Goal: Find specific page/section: Find specific page/section

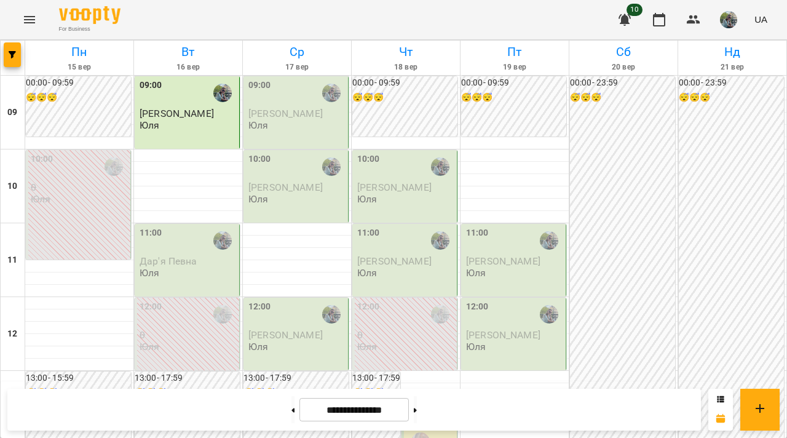
scroll to position [532, 0]
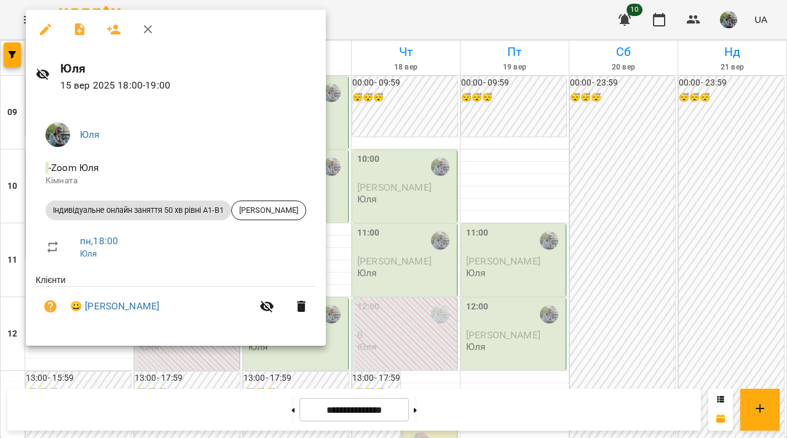
click at [362, 276] on div at bounding box center [393, 219] width 787 height 438
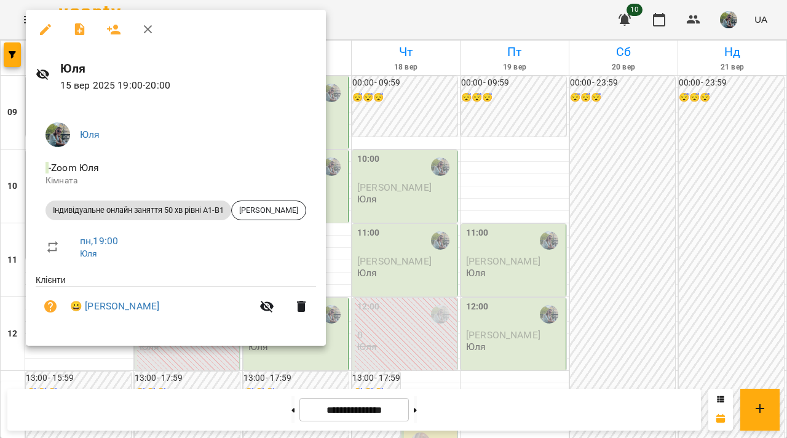
click at [368, 127] on div at bounding box center [393, 219] width 787 height 438
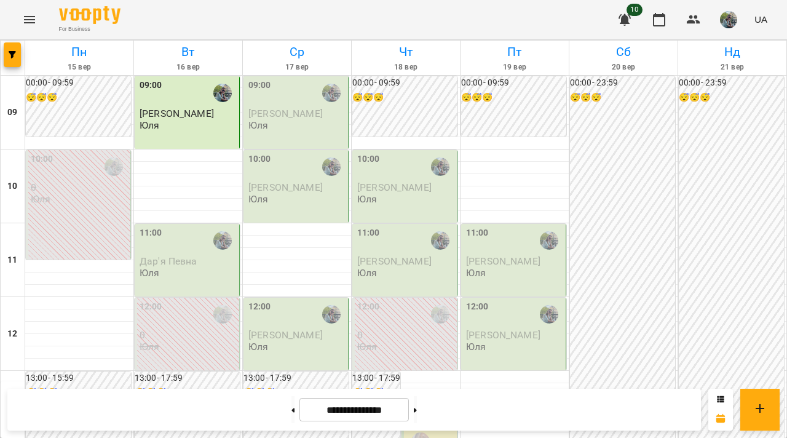
scroll to position [727, 0]
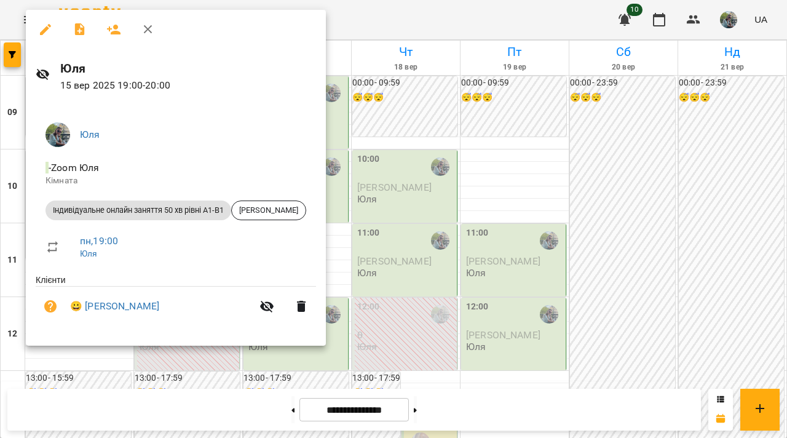
click at [365, 177] on div at bounding box center [393, 219] width 787 height 438
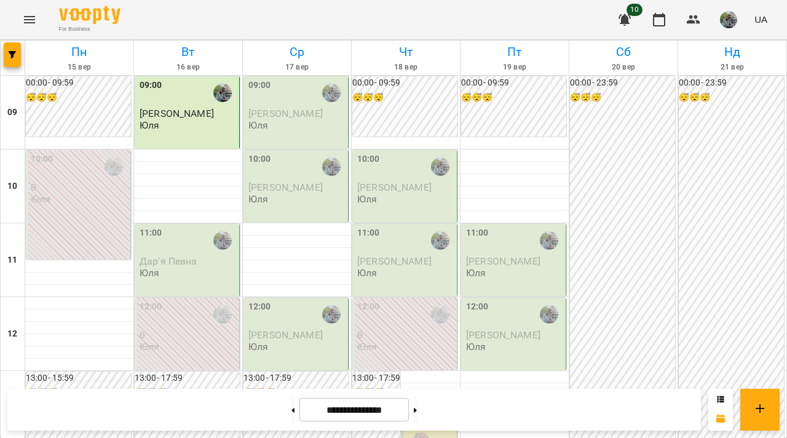
scroll to position [482, 0]
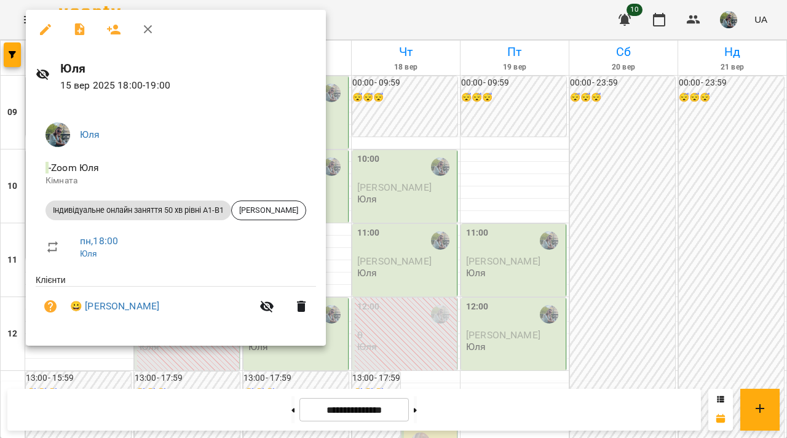
click at [415, 252] on div at bounding box center [393, 219] width 787 height 438
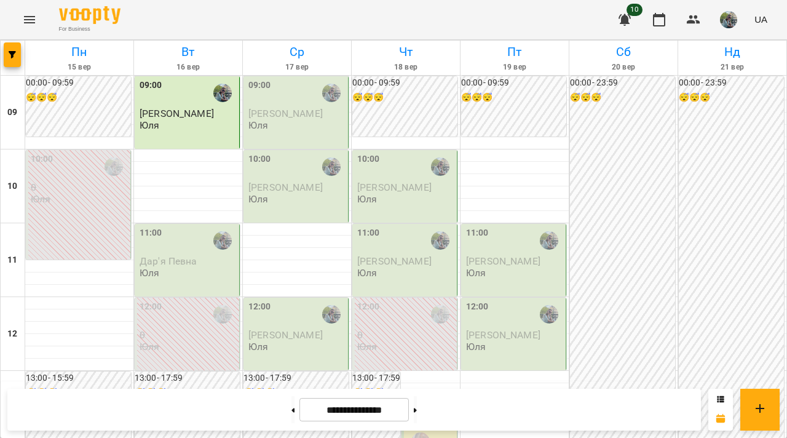
scroll to position [460, 0]
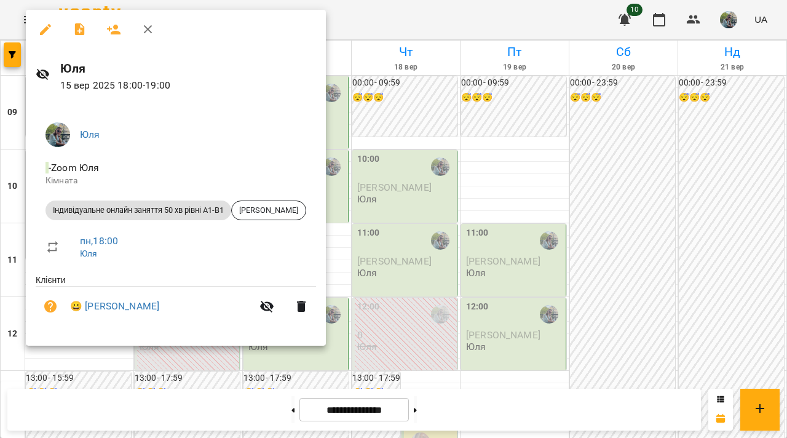
click at [332, 357] on div at bounding box center [393, 219] width 787 height 438
